Goal: Task Accomplishment & Management: Use online tool/utility

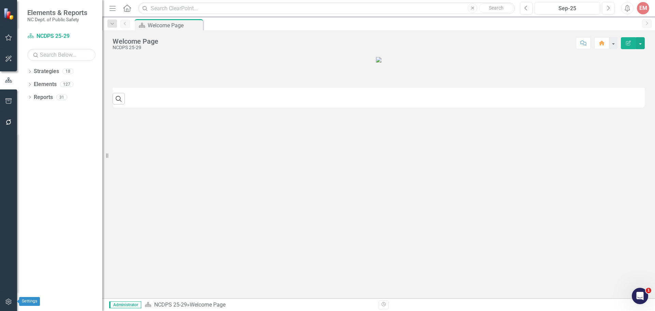
click at [8, 301] on icon "button" at bounding box center [8, 301] width 7 height 5
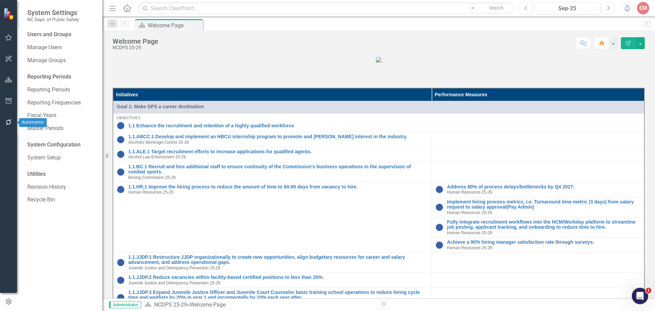
click at [8, 122] on icon "button" at bounding box center [8, 121] width 7 height 5
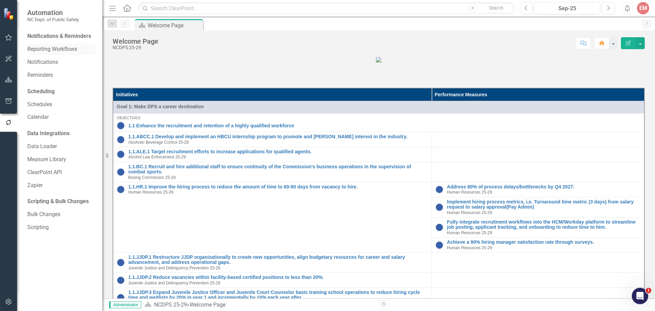
click at [42, 47] on link "Reporting Workflows" at bounding box center [61, 49] width 68 height 8
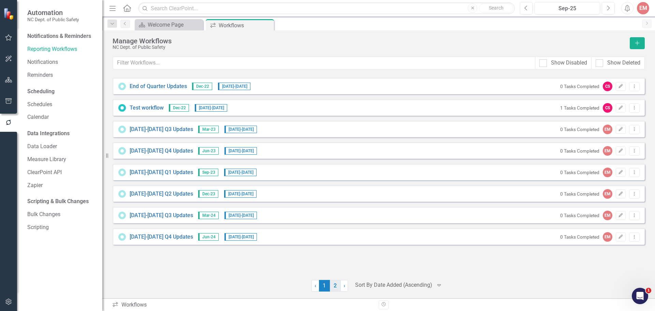
click at [332, 288] on link "2" at bounding box center [335, 286] width 11 height 12
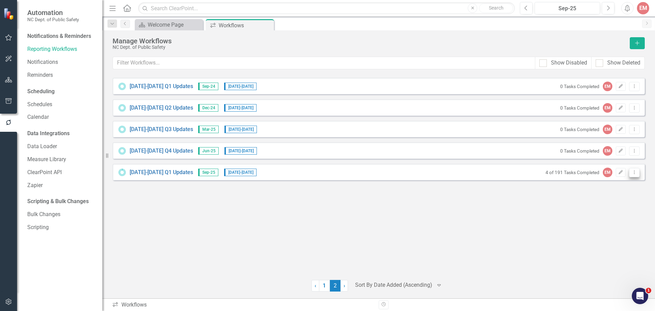
click at [639, 174] on button "Dropdown Menu" at bounding box center [634, 172] width 11 height 9
click at [349, 173] on div "[DATE]-[DATE] Q1 Updates Sep-25 [DATE] - [DATE] 4 of 191 Tasks Completed EM Edi…" at bounding box center [379, 172] width 532 height 16
click at [162, 170] on link "[DATE]-[DATE] Q1 Updates" at bounding box center [161, 173] width 63 height 8
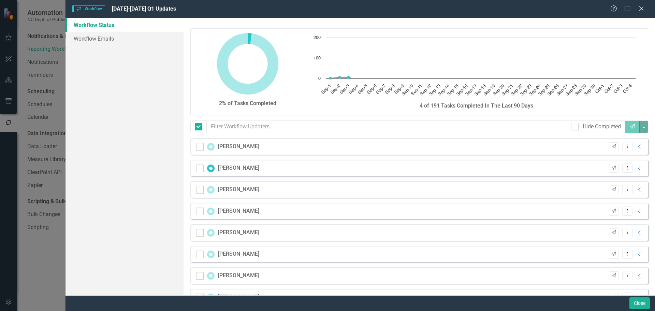
checkbox input "false"
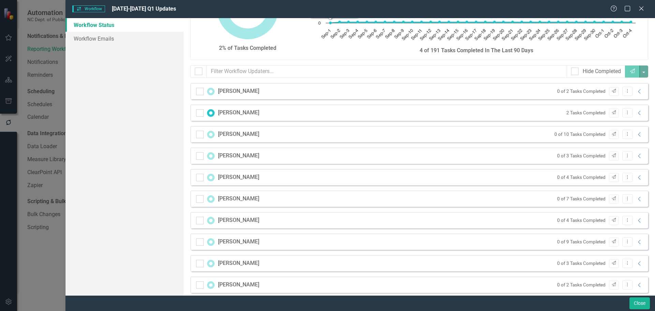
scroll to position [68, 0]
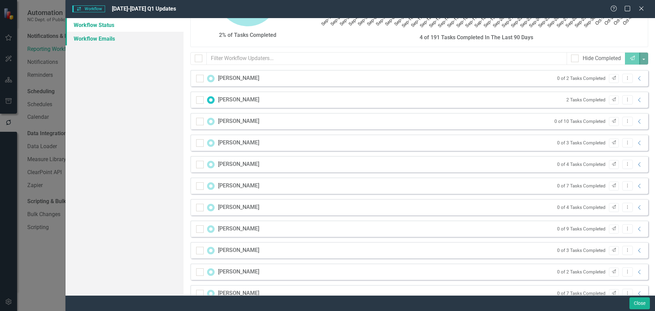
click at [104, 36] on link "Workflow Emails" at bounding box center [125, 39] width 118 height 14
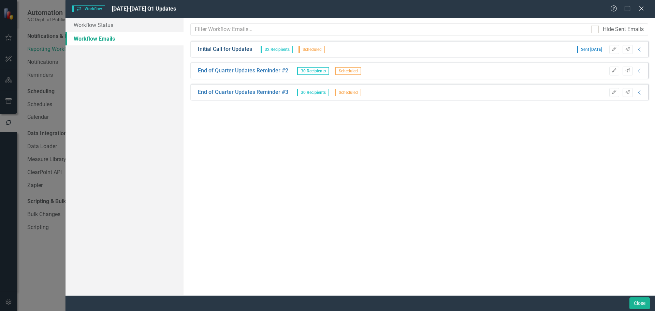
click at [212, 49] on link "Initial Call for Updates" at bounding box center [225, 49] width 54 height 8
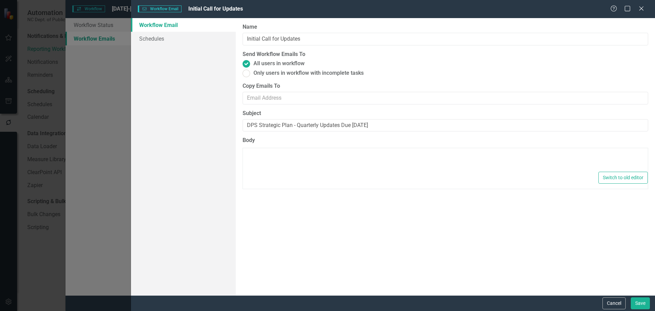
type textarea "<p>Dear {FirstName},</p> <p>The timeframe to submit quarterly progress/status u…"
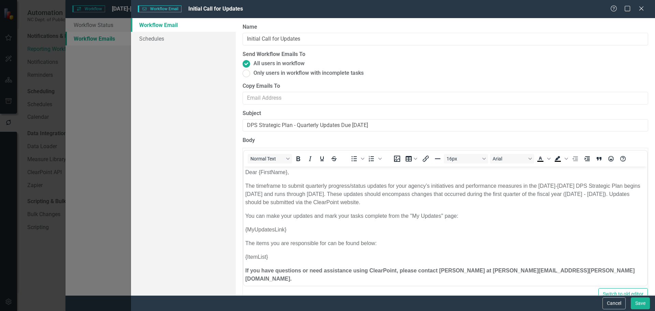
scroll to position [0, 0]
click at [80, 144] on div "Workflow Email Workflow Email Initial Call for Updates Help Maximize Close Work…" at bounding box center [327, 155] width 655 height 311
click at [641, 11] on icon "Close" at bounding box center [641, 8] width 9 height 6
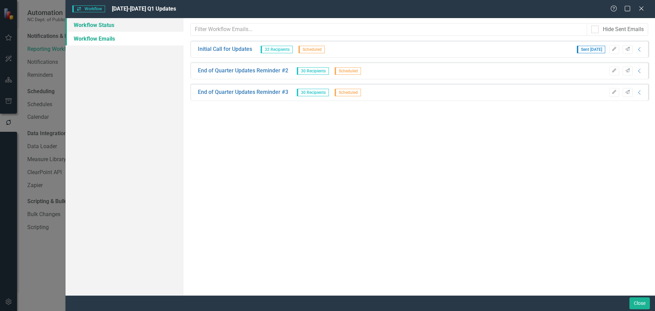
click at [176, 21] on link "Workflow Status" at bounding box center [125, 25] width 118 height 14
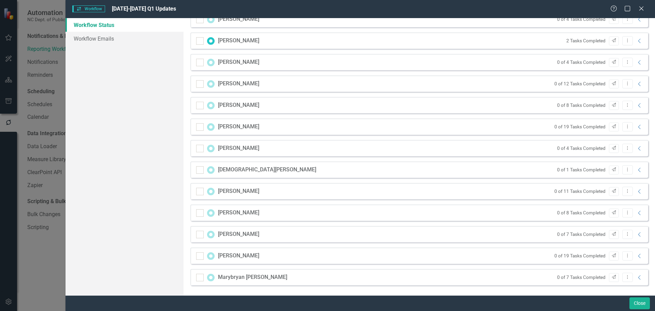
scroll to position [536, 0]
